Goal: Task Accomplishment & Management: Contribute content

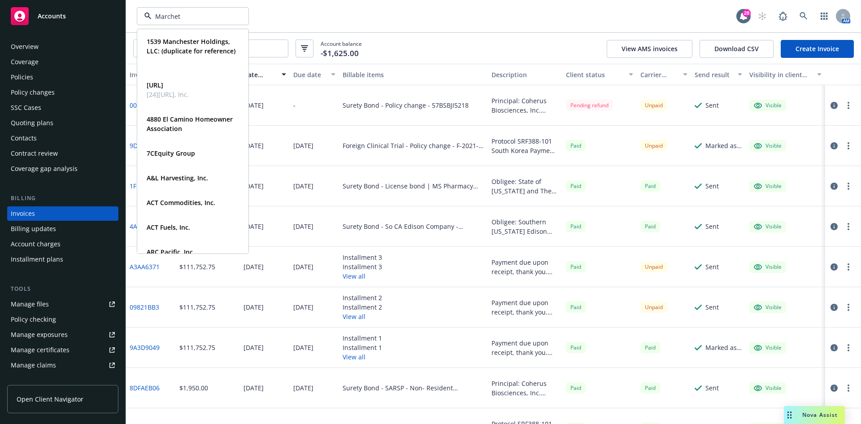
type input "Marchett"
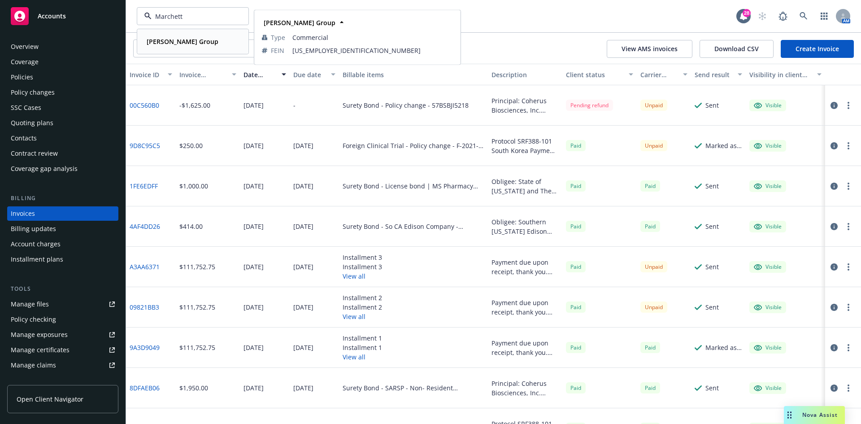
click at [161, 46] on div "[PERSON_NAME] Group" at bounding box center [181, 41] width 77 height 13
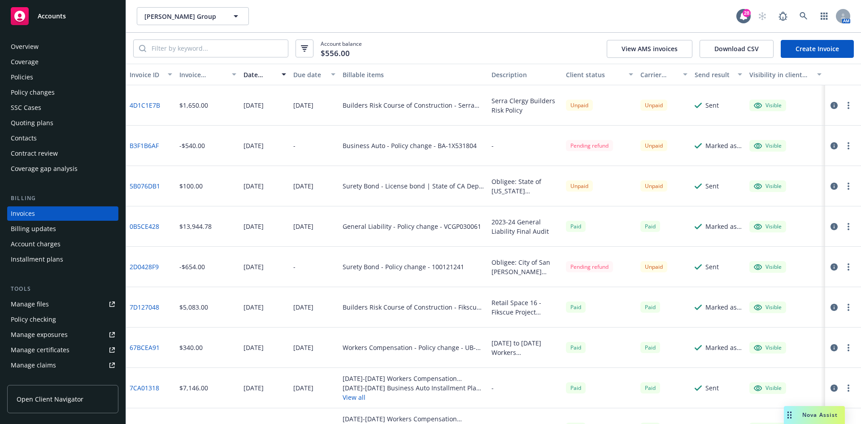
click at [18, 141] on div "Contacts" at bounding box center [24, 138] width 26 height 14
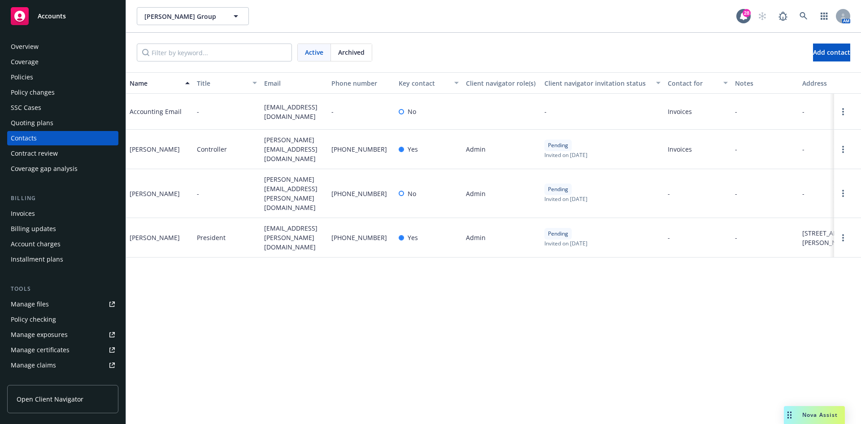
click at [302, 117] on span "[EMAIL_ADDRESS][DOMAIN_NAME]" at bounding box center [294, 111] width 60 height 19
click at [45, 78] on div "Policies" at bounding box center [63, 77] width 104 height 14
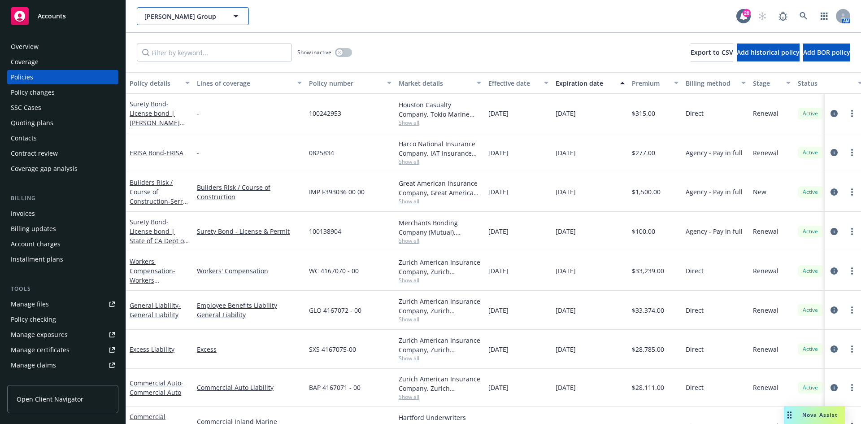
click at [160, 15] on span "[PERSON_NAME] Group" at bounding box center [183, 16] width 78 height 9
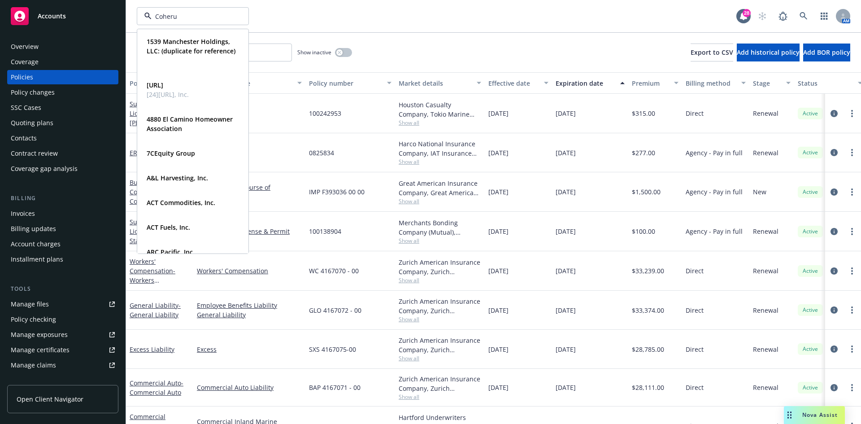
type input "Coherus"
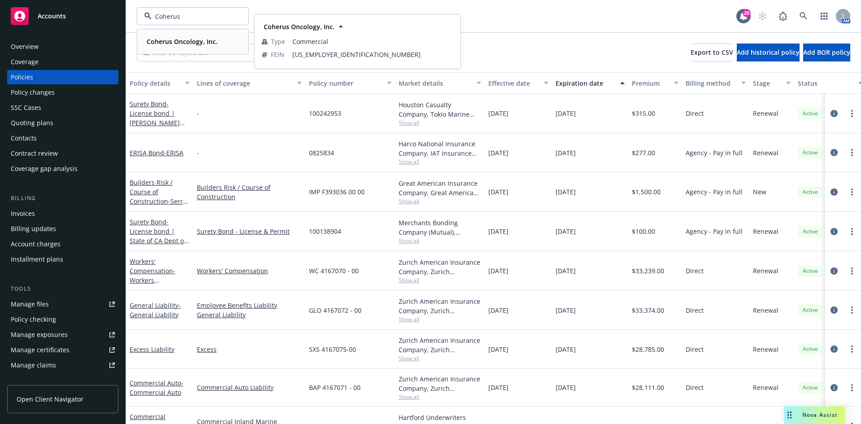
click at [182, 46] on div "Coherus Oncology, Inc." at bounding box center [181, 41] width 76 height 13
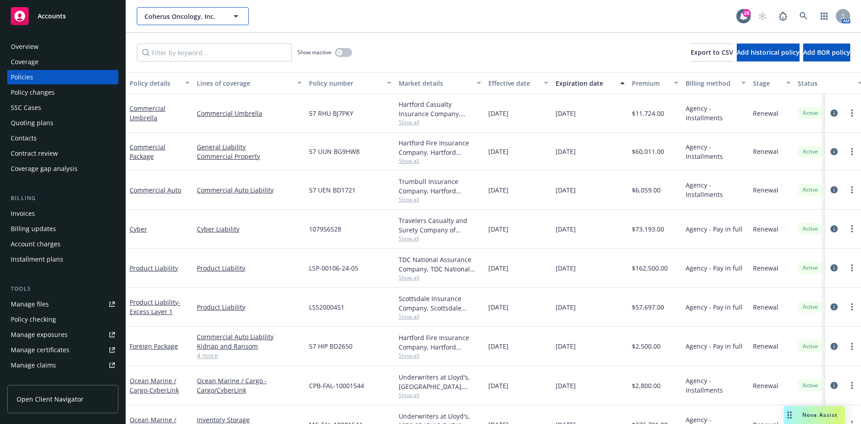
click at [154, 13] on span "Coherus Oncology, Inc." at bounding box center [183, 16] width 78 height 9
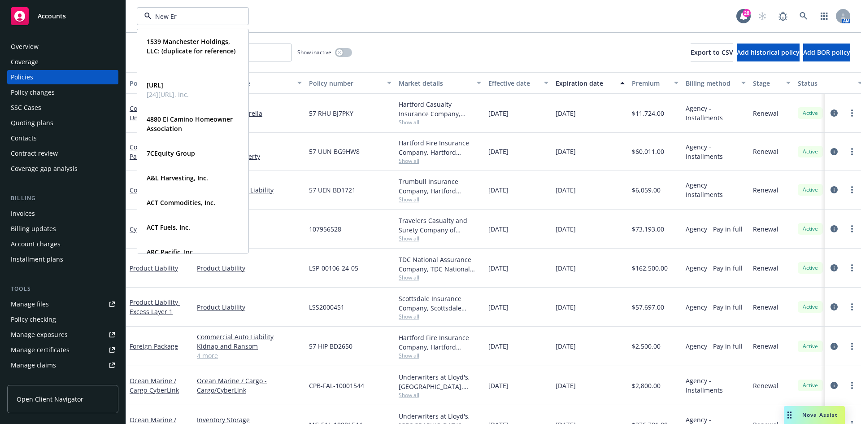
type input "New Era"
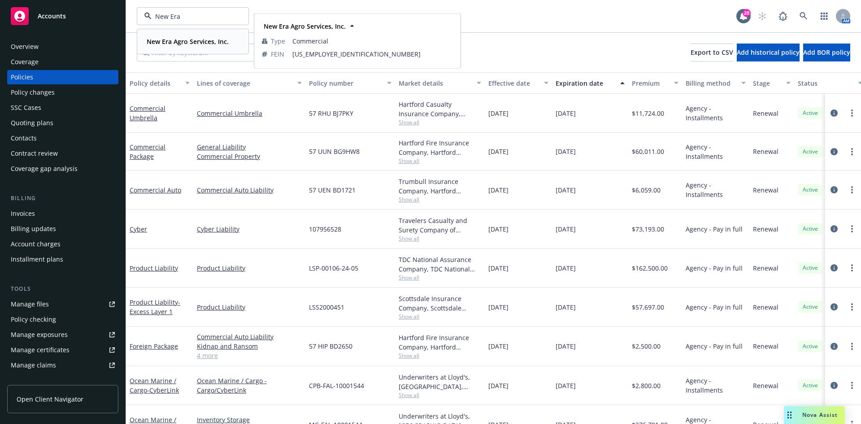
click at [170, 35] on div "New Era Agro Services, Inc." at bounding box center [186, 41] width 87 height 13
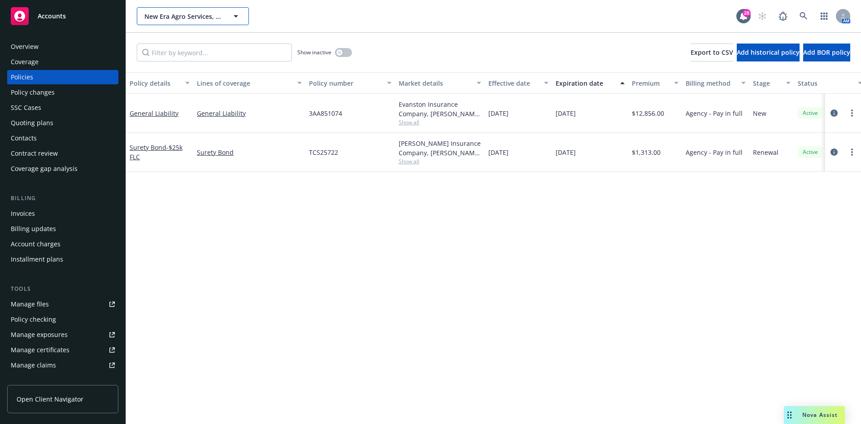
click at [155, 9] on button "New Era Agro Services, Inc." at bounding box center [193, 16] width 112 height 18
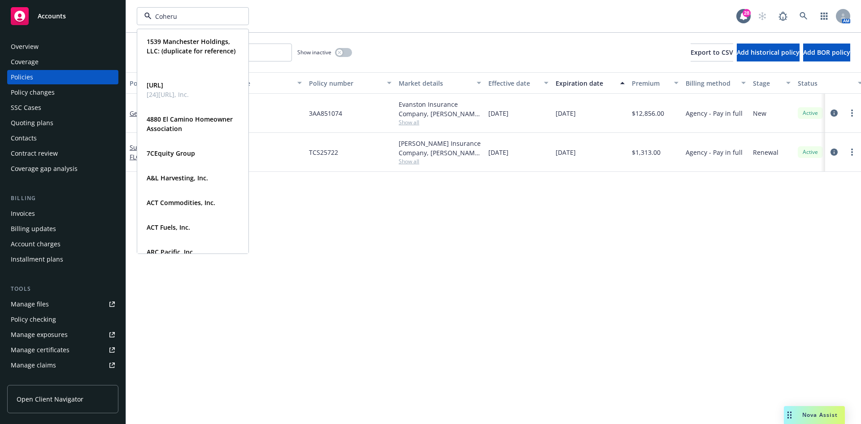
type input "Coherus"
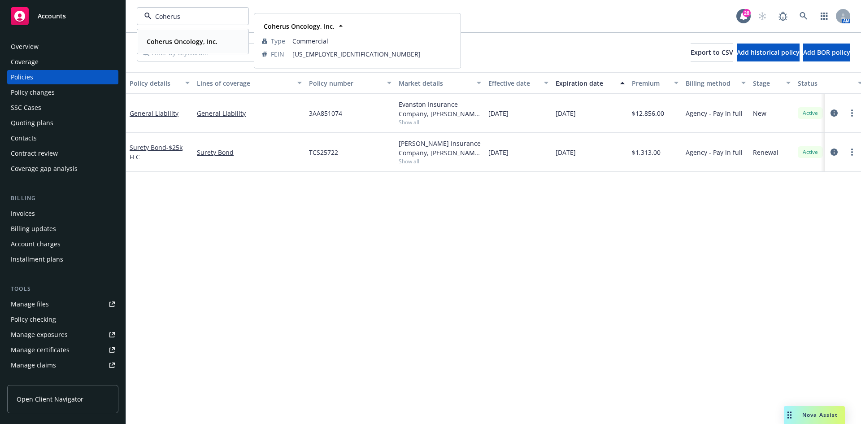
click at [165, 35] on div "Coherus Oncology, Inc. Type Commercial FEIN [US_EMPLOYER_IDENTIFICATION_NUMBER]" at bounding box center [193, 42] width 110 height 24
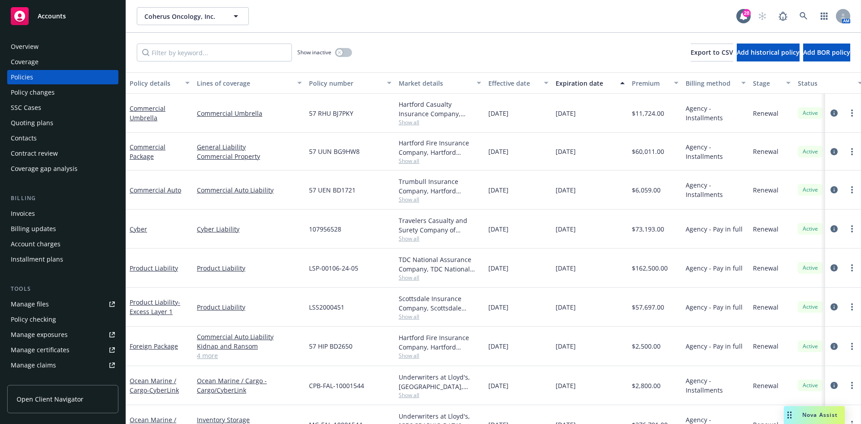
click at [35, 137] on div "Contacts" at bounding box center [24, 138] width 26 height 14
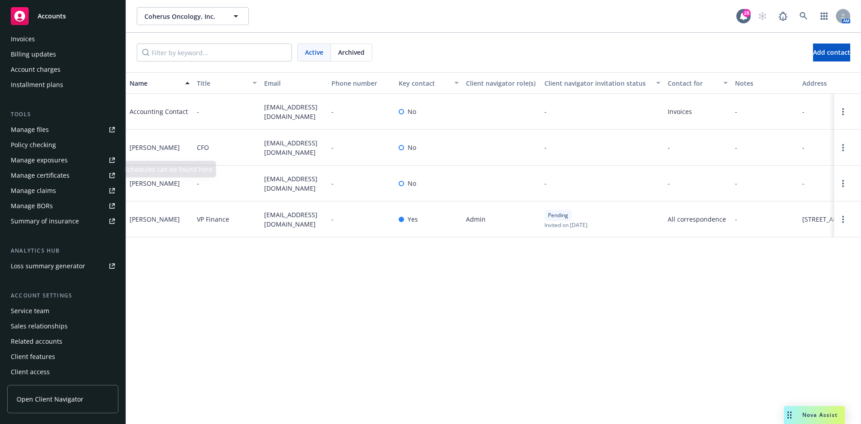
scroll to position [176, 0]
click at [36, 308] on div "Service team" at bounding box center [30, 309] width 39 height 14
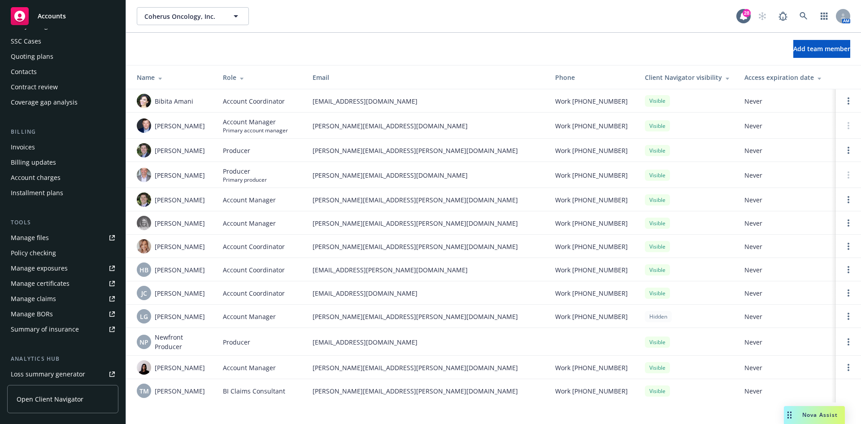
scroll to position [41, 0]
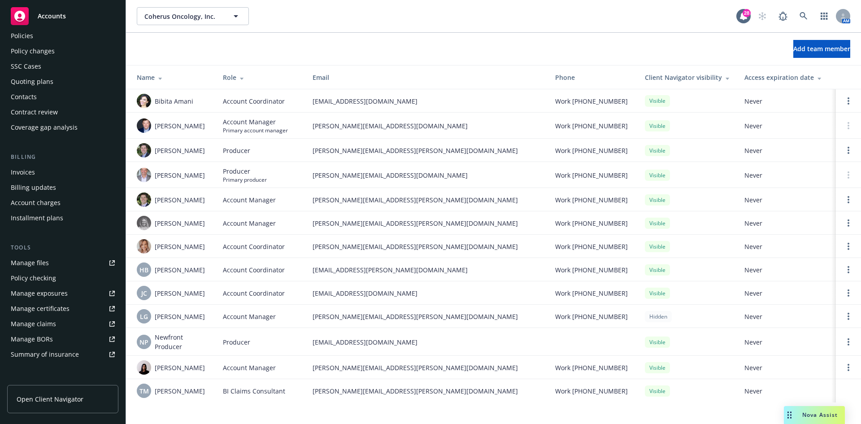
click at [21, 168] on div "Invoices" at bounding box center [23, 172] width 24 height 14
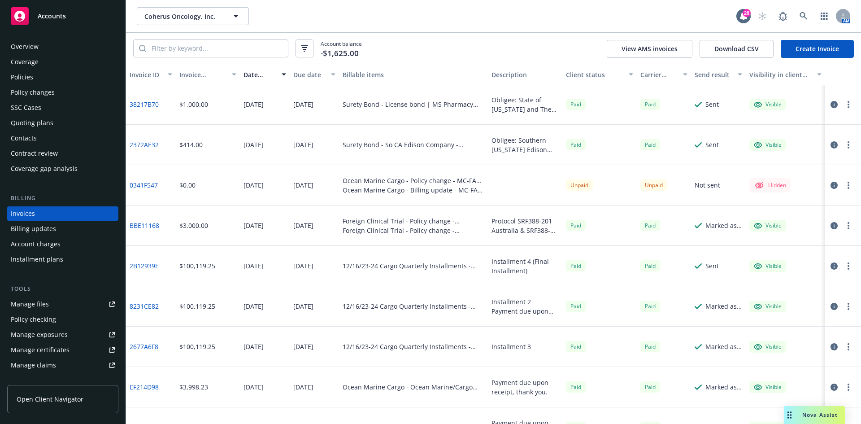
scroll to position [762, 0]
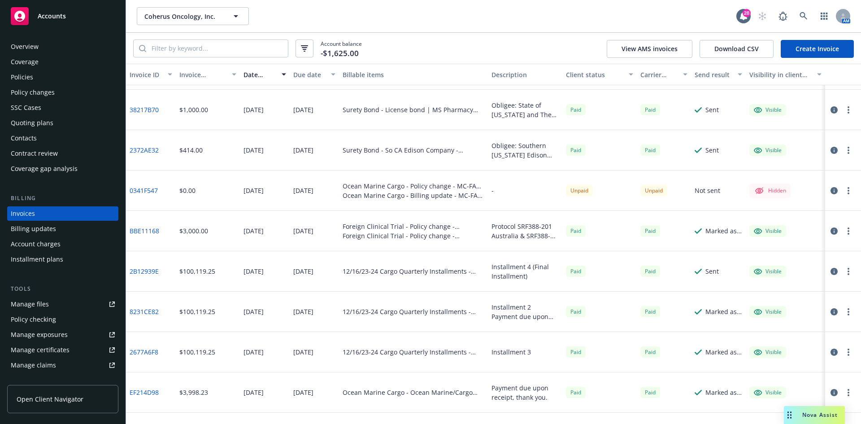
click at [132, 191] on link "0341F547" at bounding box center [144, 190] width 28 height 9
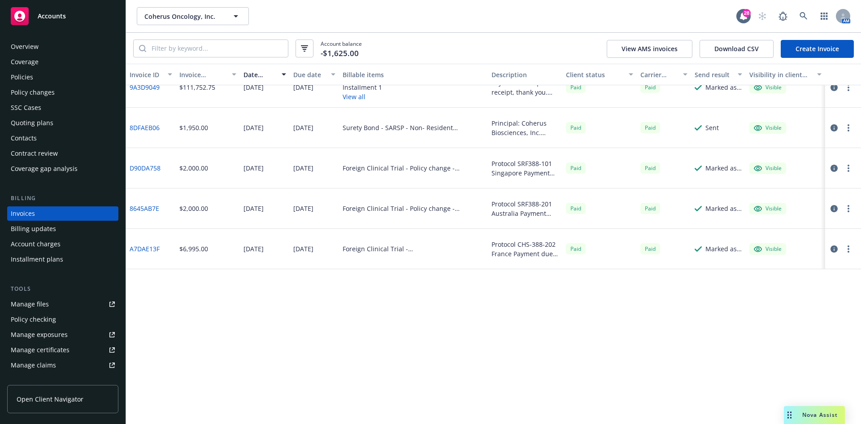
scroll to position [0, 0]
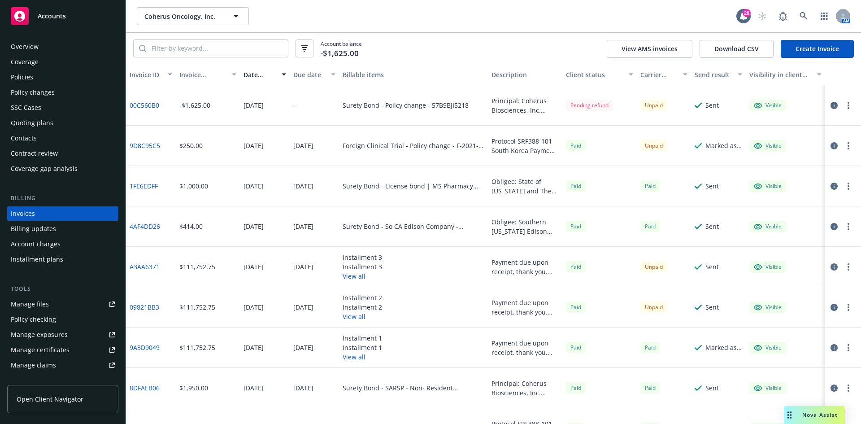
click at [143, 268] on link "A3AA6371" at bounding box center [145, 266] width 30 height 9
click at [38, 78] on div "Policies" at bounding box center [63, 77] width 104 height 14
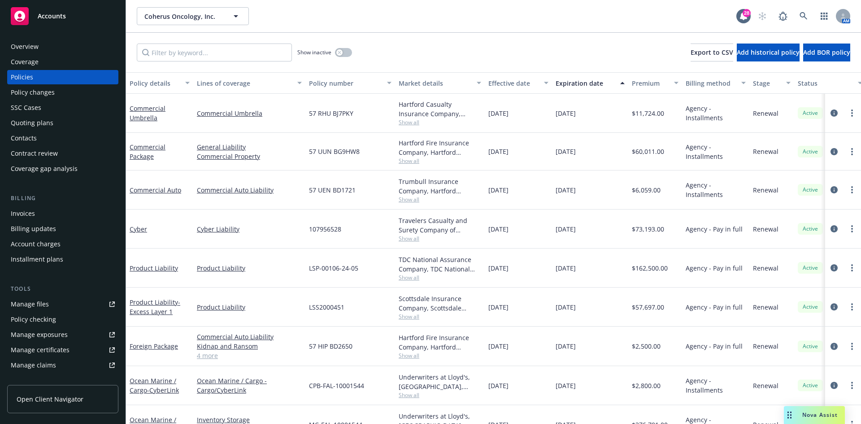
click at [44, 144] on div "Contacts" at bounding box center [63, 138] width 104 height 14
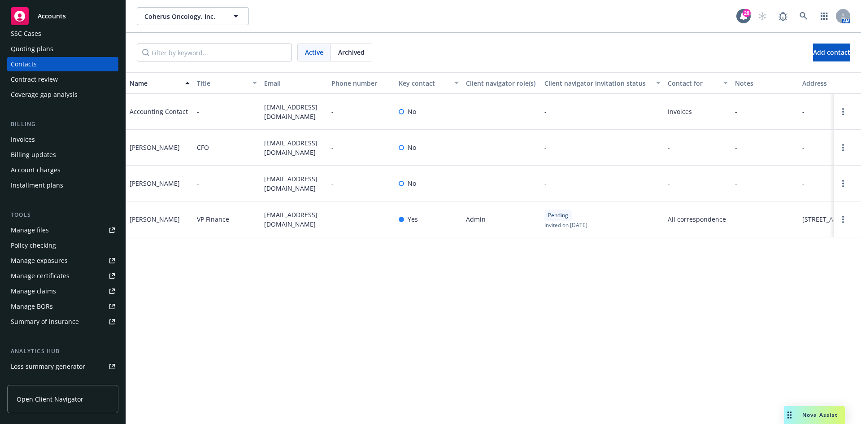
scroll to position [176, 0]
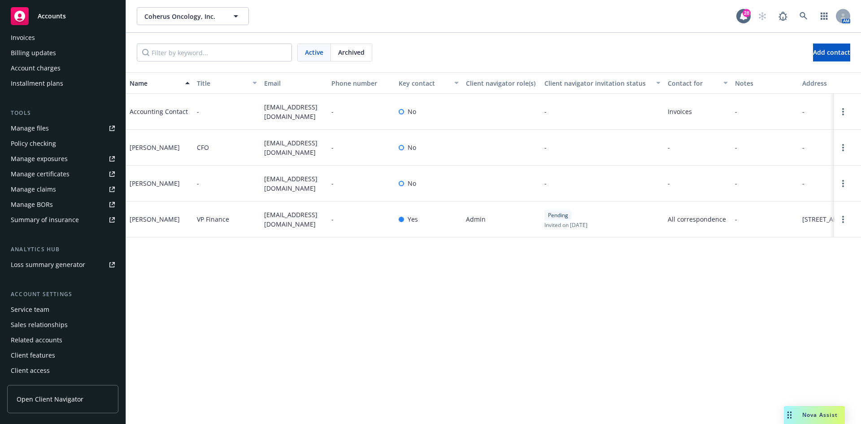
click at [19, 307] on div "Service team" at bounding box center [30, 309] width 39 height 14
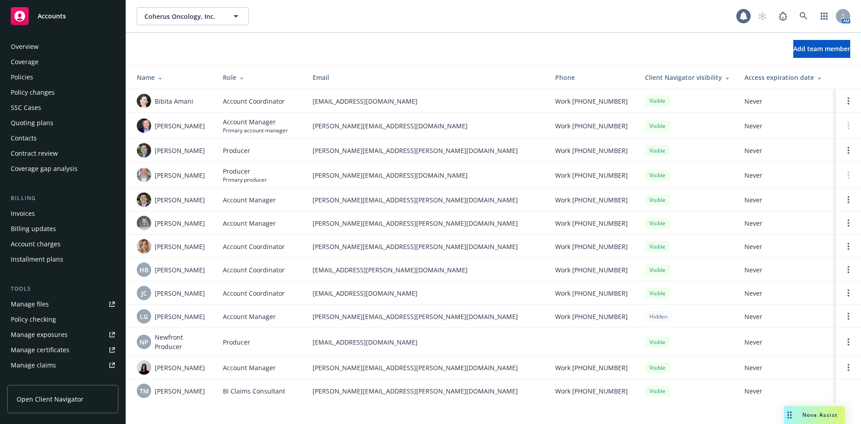
scroll to position [176, 0]
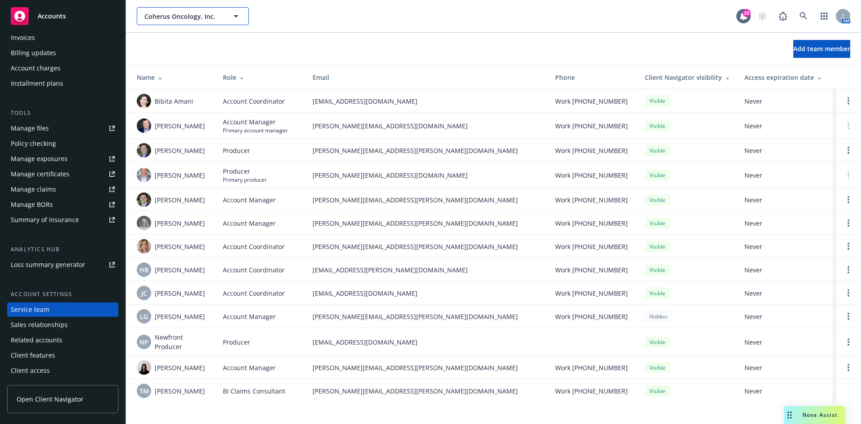
click at [204, 17] on span "Coherus Oncology, Inc." at bounding box center [183, 16] width 78 height 9
type input "S"
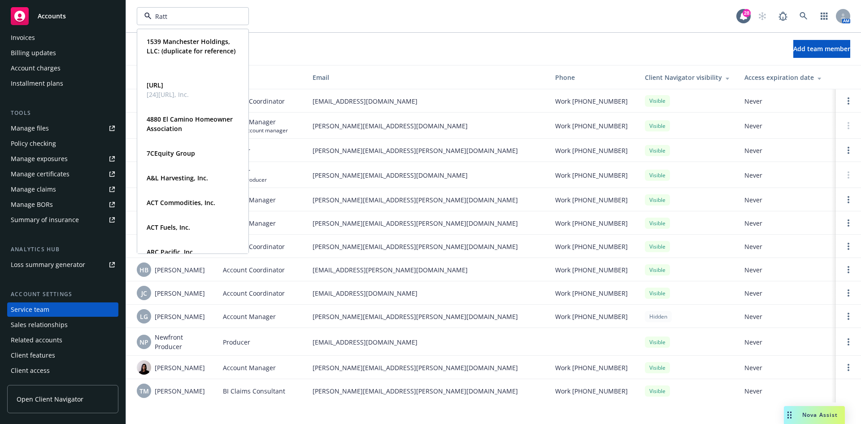
type input "[PERSON_NAME]"
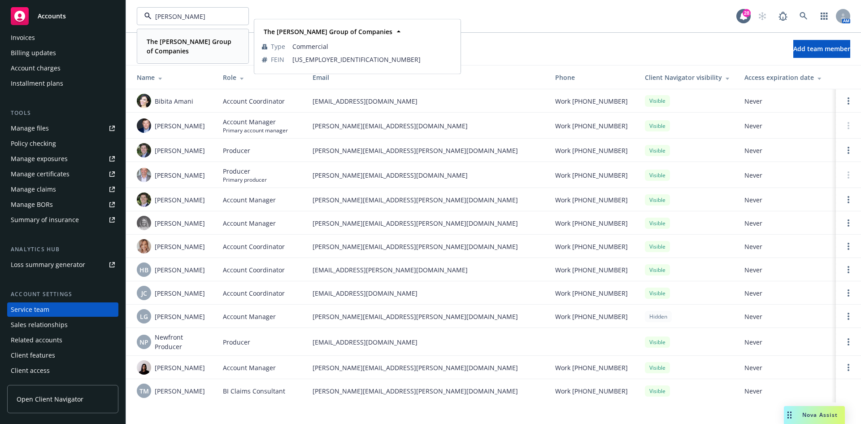
click at [183, 42] on strong "The [PERSON_NAME] Group of Companies" at bounding box center [189, 46] width 85 height 18
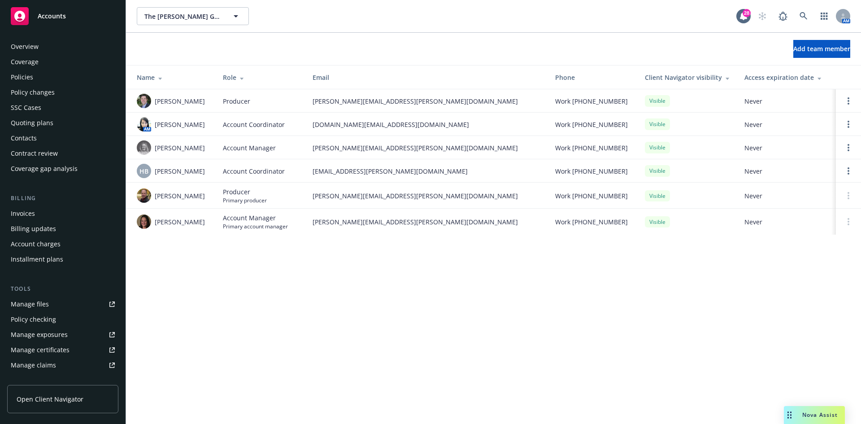
click at [36, 48] on div "Overview" at bounding box center [25, 46] width 28 height 14
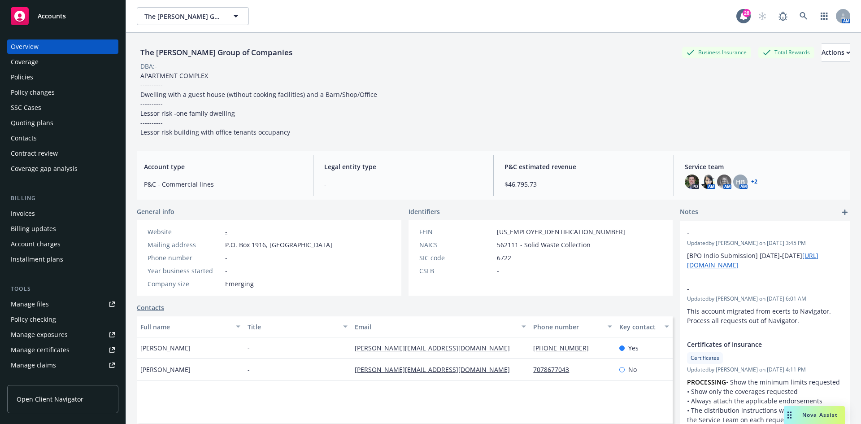
click at [67, 13] on div "Accounts" at bounding box center [63, 16] width 104 height 18
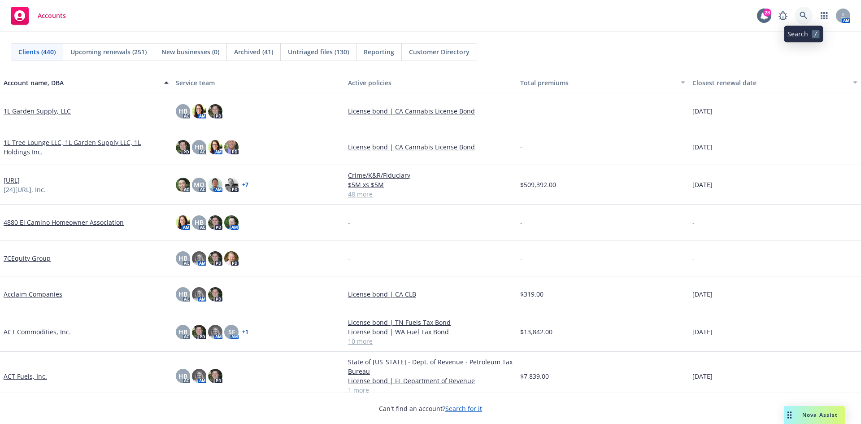
click at [803, 16] on icon at bounding box center [803, 16] width 8 height 8
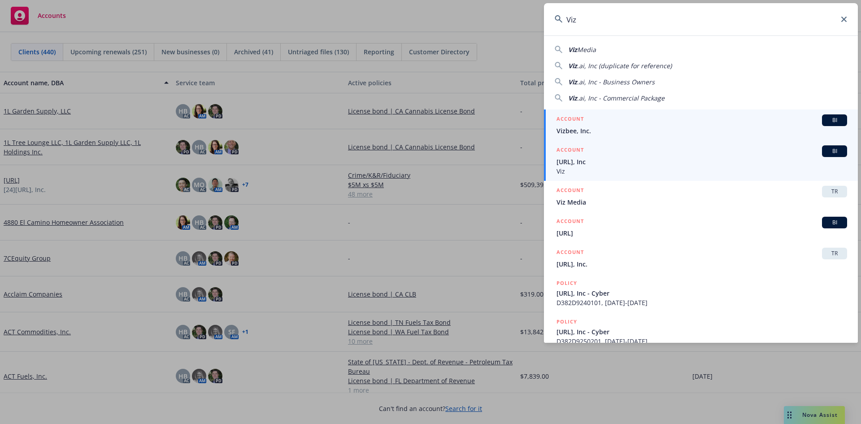
type input "Viz"
click at [587, 168] on span "Viz" at bounding box center [701, 170] width 291 height 9
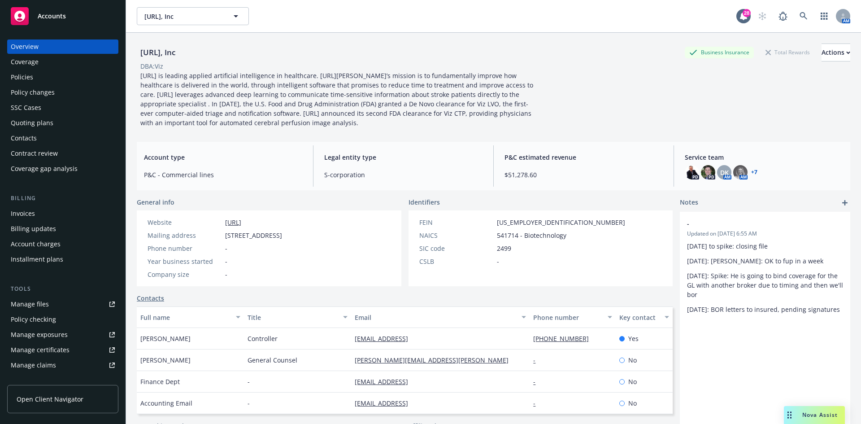
click at [31, 76] on div "Policies" at bounding box center [22, 77] width 22 height 14
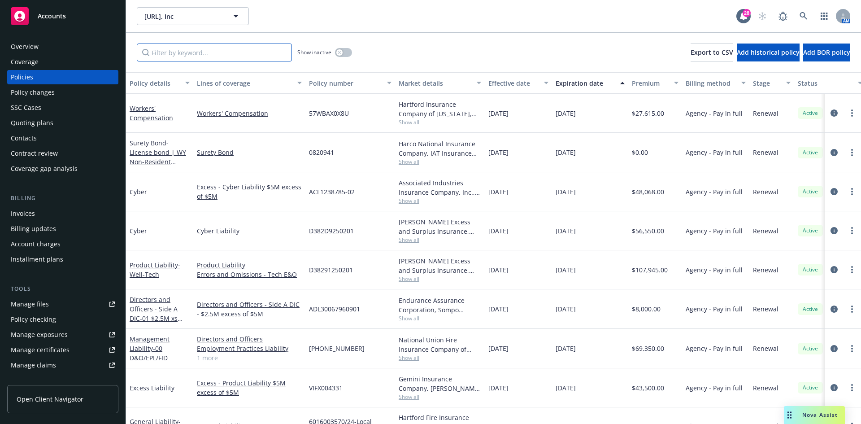
click at [193, 51] on input "Filter by keyword..." at bounding box center [214, 52] width 155 height 18
type input "erisa"
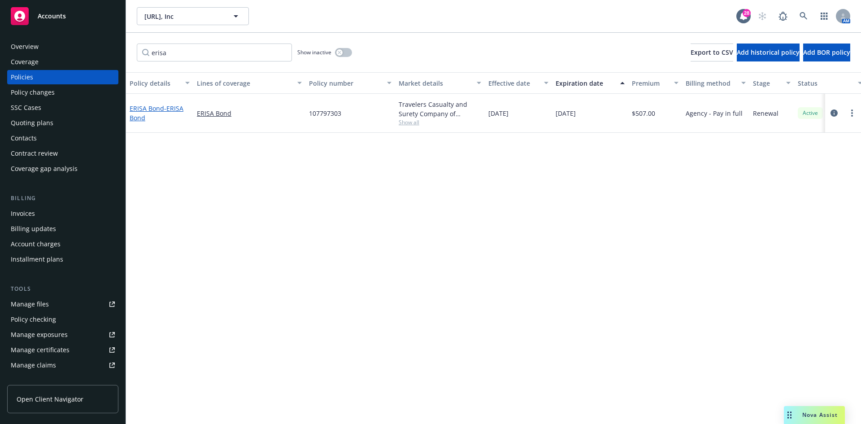
click at [156, 105] on link "ERISA Bond - ERISA Bond" at bounding box center [157, 113] width 54 height 18
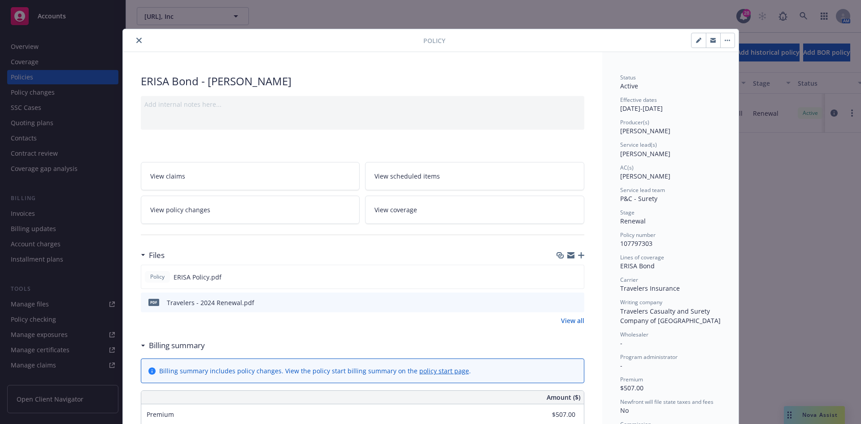
click at [572, 303] on icon "preview file" at bounding box center [576, 302] width 8 height 6
click at [571, 276] on icon "preview file" at bounding box center [575, 276] width 8 height 6
click at [578, 253] on icon "button" at bounding box center [581, 255] width 6 height 6
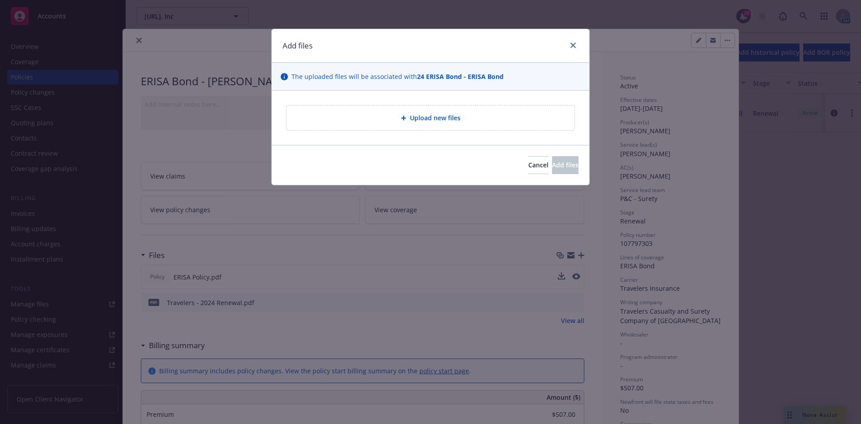
click at [379, 119] on div "Upload new files" at bounding box center [430, 118] width 273 height 10
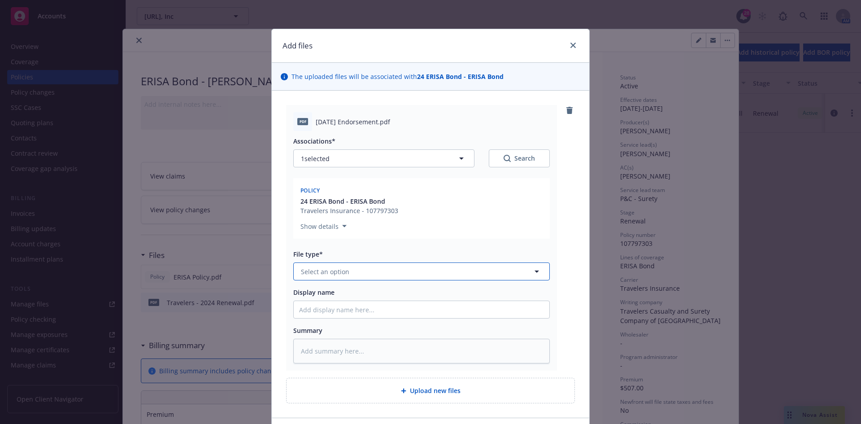
click at [325, 272] on span "Select an option" at bounding box center [325, 271] width 48 height 9
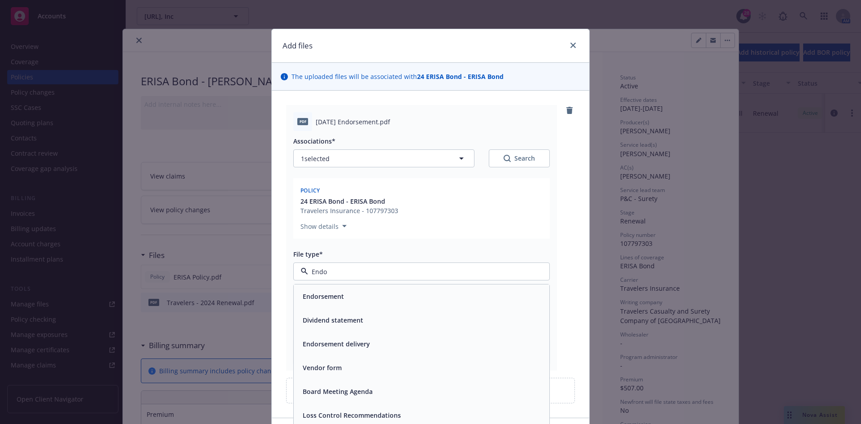
type input "Endor"
click at [322, 294] on span "Endorsement" at bounding box center [323, 295] width 41 height 9
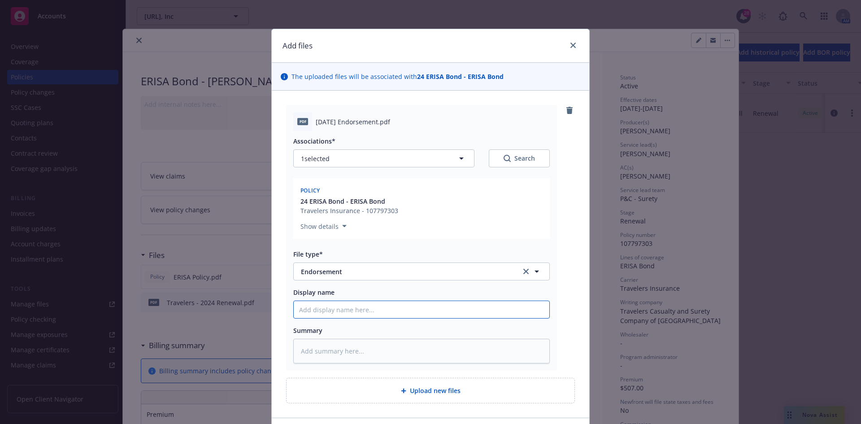
click at [324, 302] on input "Display name" at bounding box center [422, 309] width 256 height 17
click at [339, 118] on span "[DATE] Endorsement.pdf" at bounding box center [353, 121] width 74 height 9
click at [339, 119] on span "[DATE] Endorsement.pdf" at bounding box center [353, 121] width 74 height 9
click at [339, 120] on span "[DATE] Endorsement.pdf" at bounding box center [353, 121] width 74 height 9
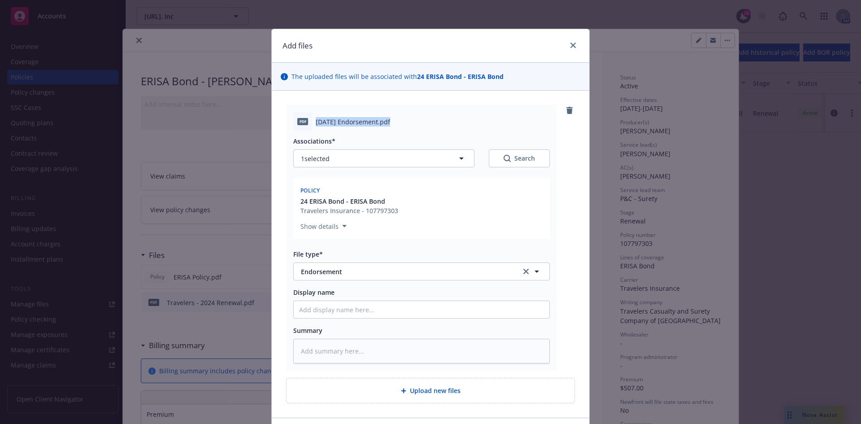
click at [339, 120] on span "[DATE] Endorsement.pdf" at bounding box center [353, 121] width 74 height 9
click at [321, 305] on input "Display name" at bounding box center [422, 309] width 256 height 17
paste input "[DATE] Endorsement.pdf"
type textarea "x"
type input "[DATE] Endorsement.pdf"
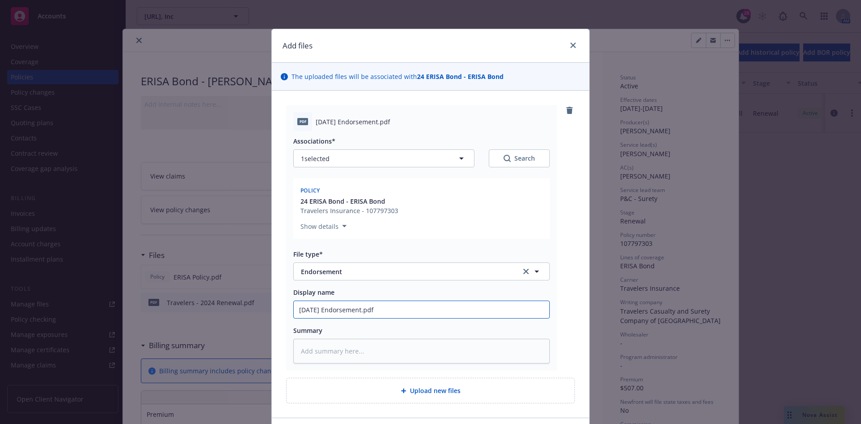
type textarea "x"
type input "[DATE] Endorsement.pdf"
type textarea "x"
type input "[DATE] Endorsement.pdf"
type textarea "x"
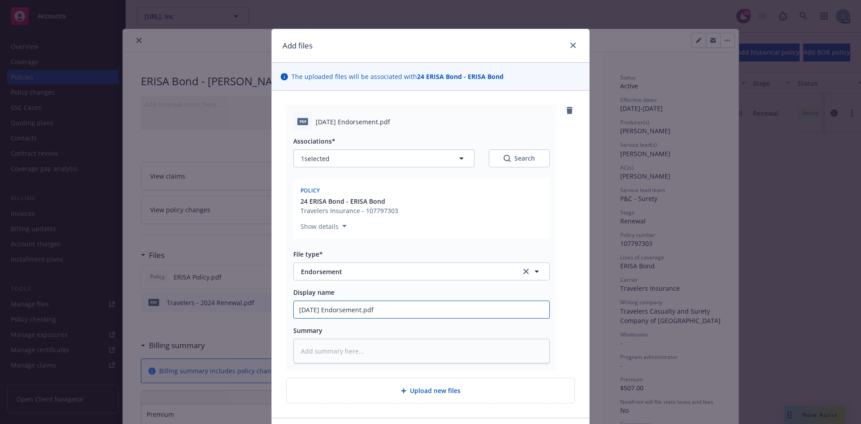
type input "[DATE] Endorsement.pd"
type textarea "x"
type input "[DATE] Endorsement.p"
type textarea "x"
type input "[DATE] Endorsement."
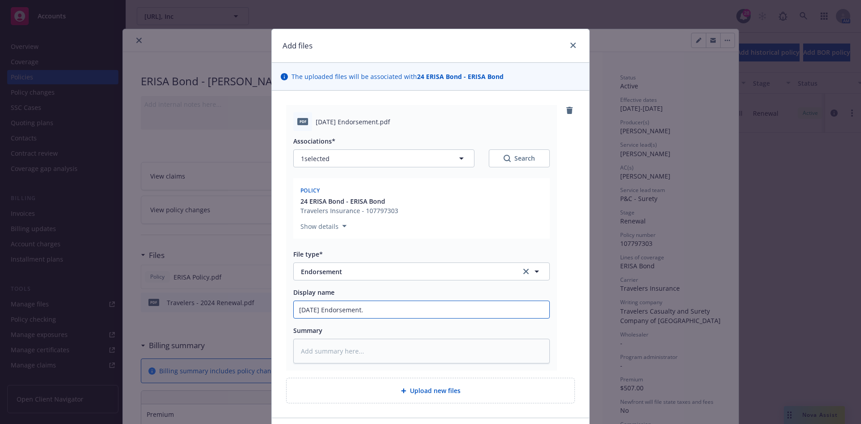
type textarea "x"
type input "[DATE] Endorsement"
type textarea "x"
type input "[DATE] Endorsement"
type textarea "x"
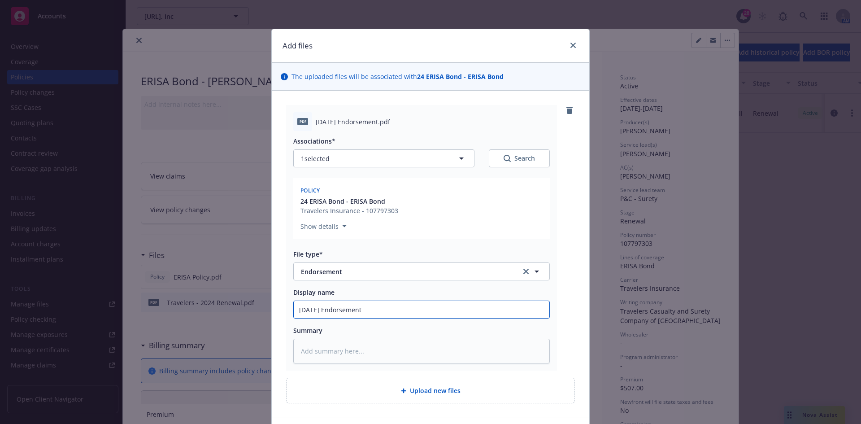
type input "[DATE] Endorsement B"
type textarea "x"
type input "[DATE] Endorsement Bo"
type textarea "x"
type input "[DATE] Endorsement Bon"
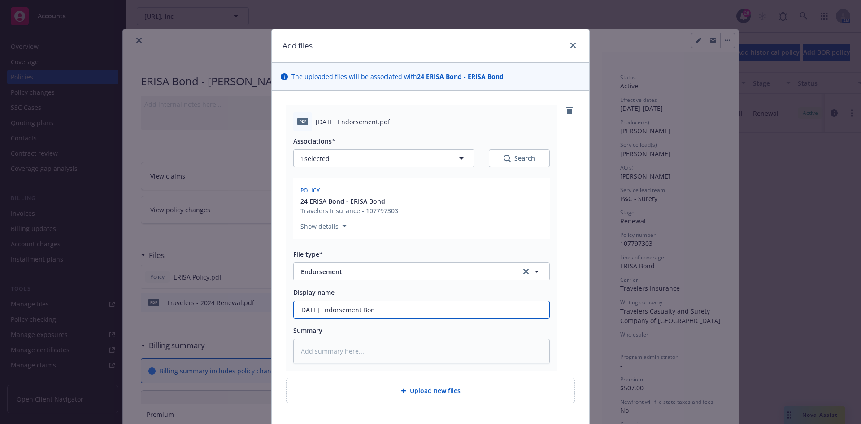
type textarea "x"
type input "[DATE] Endorsement Bond"
type textarea "x"
type input "[DATE] Endorsement Bond #"
type textarea "x"
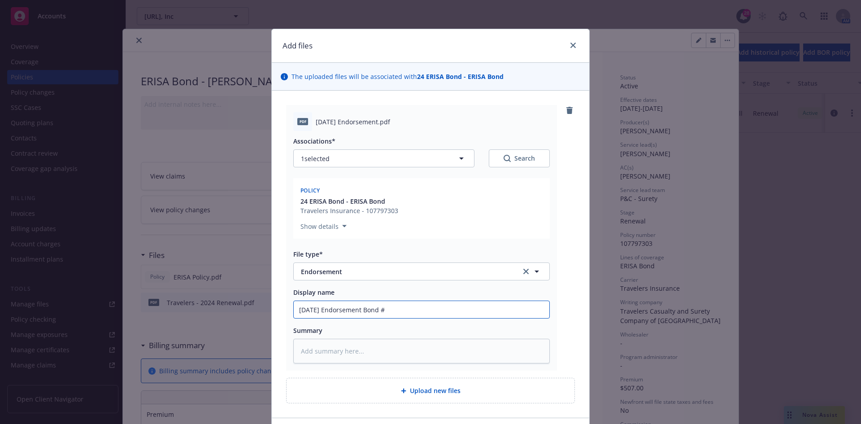
type input "[DATE] Endorsement Bond #1"
type textarea "x"
type input "[DATE] Endorsement Bond #10"
type textarea "x"
type input "[DATE] Endorsement Bond #107"
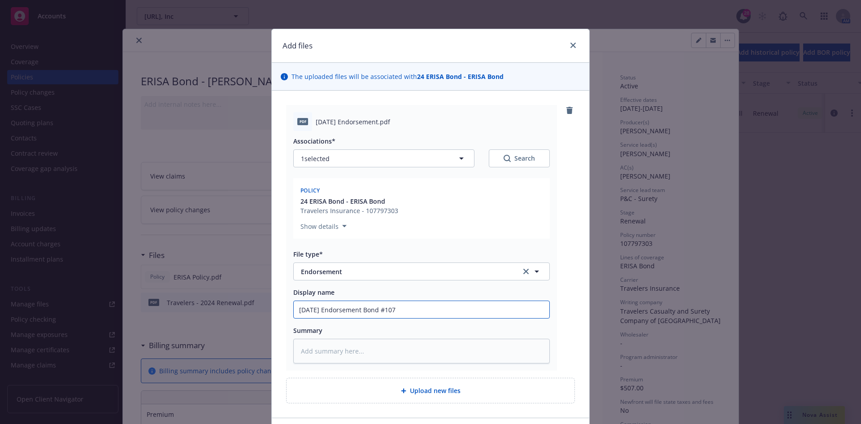
type textarea "x"
type input "[DATE] Endorsement Bond #1077"
type textarea "x"
type input "[DATE] Endorsement Bond #10779"
type textarea "x"
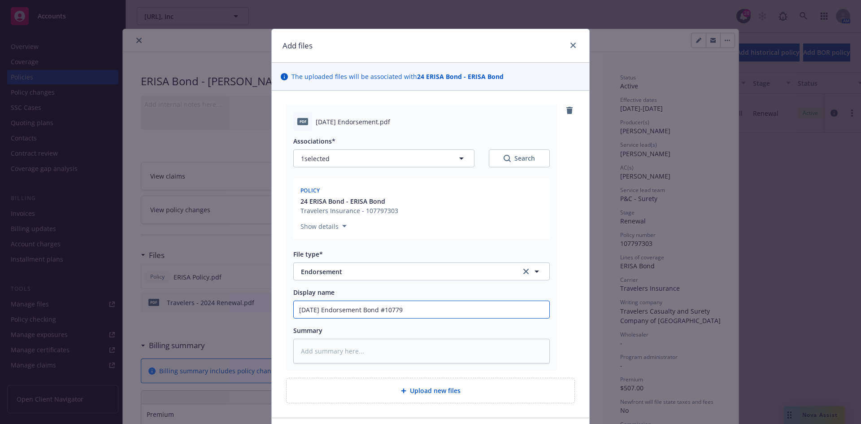
type input "[DATE] Endorsement Bond #107797"
type textarea "x"
type input "[DATE] Endorsement Bond #1077973"
type textarea "x"
type input "[DATE] Endorsement Bond #10779730"
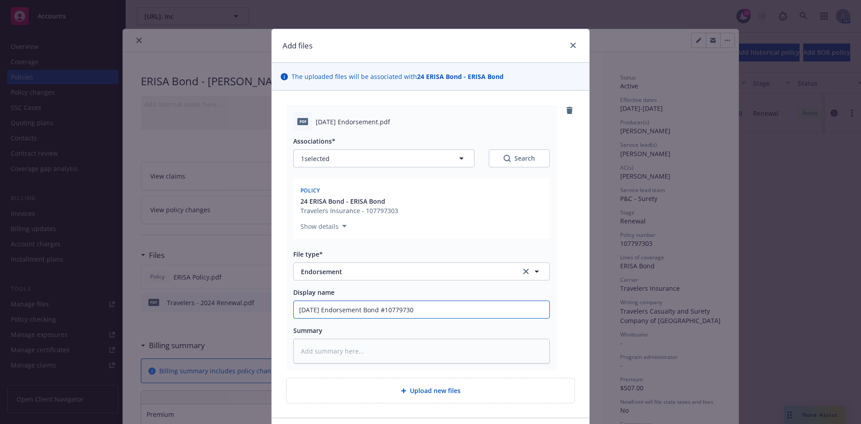
type textarea "x"
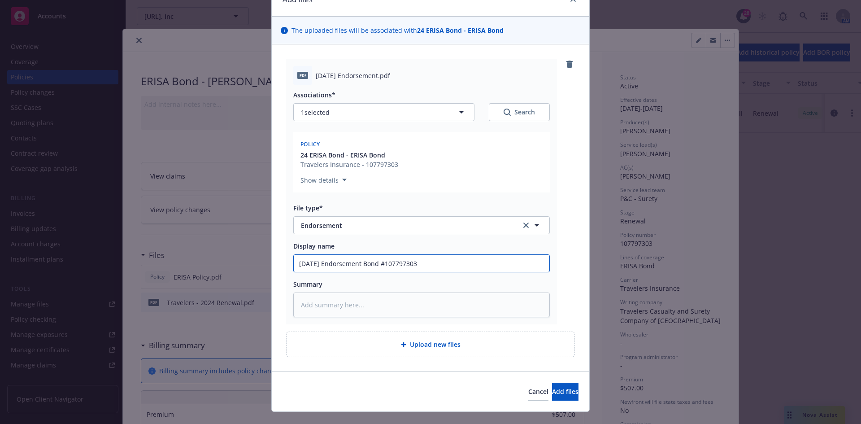
scroll to position [63, 0]
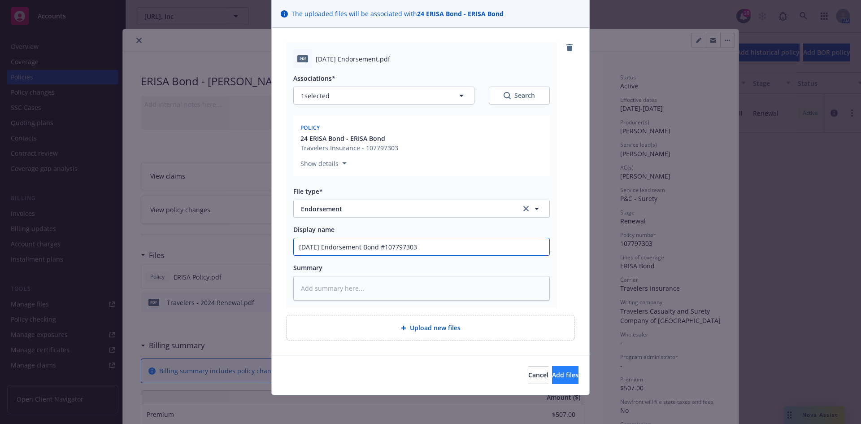
type input "[DATE] Endorsement Bond #107797303"
click at [552, 376] on button "Add files" at bounding box center [565, 375] width 26 height 18
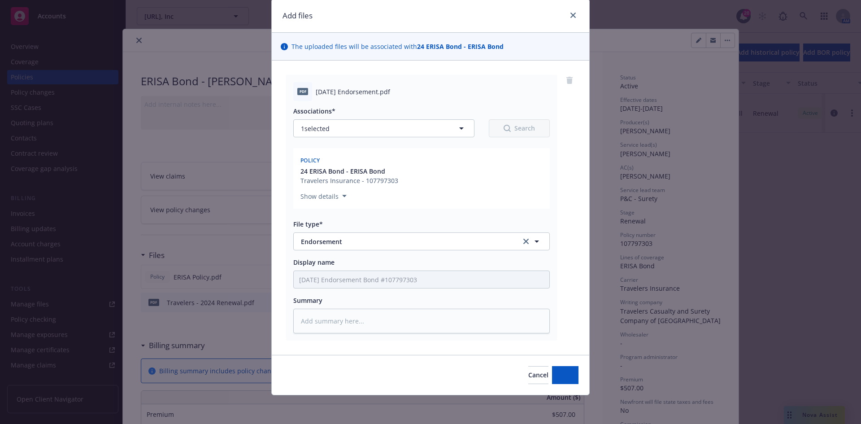
scroll to position [30, 0]
type textarea "x"
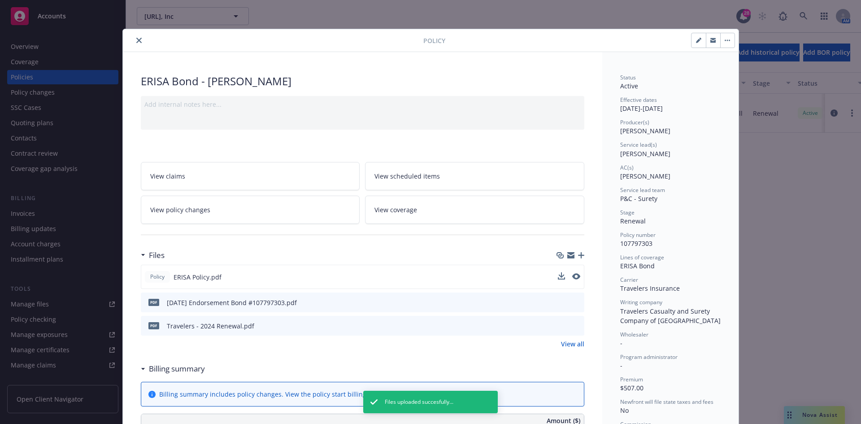
click at [572, 302] on icon "preview file" at bounding box center [576, 302] width 8 height 6
click at [572, 325] on icon "preview file" at bounding box center [576, 325] width 8 height 6
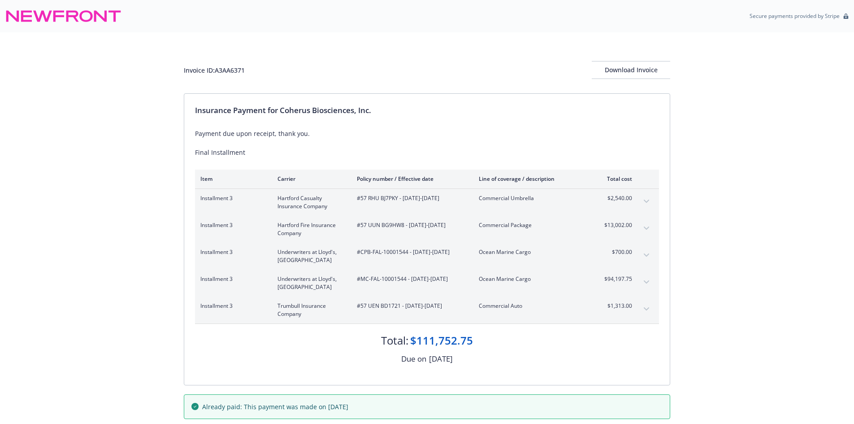
click at [235, 72] on div "Invoice ID: A3AA6371" at bounding box center [214, 69] width 61 height 9
drag, startPoint x: 235, startPoint y: 72, endPoint x: 415, endPoint y: 153, distance: 197.4
click at [415, 153] on div "Payment due upon receipt, thank you. Final Installment" at bounding box center [427, 143] width 464 height 28
